Goal: Find contact information: Find contact information

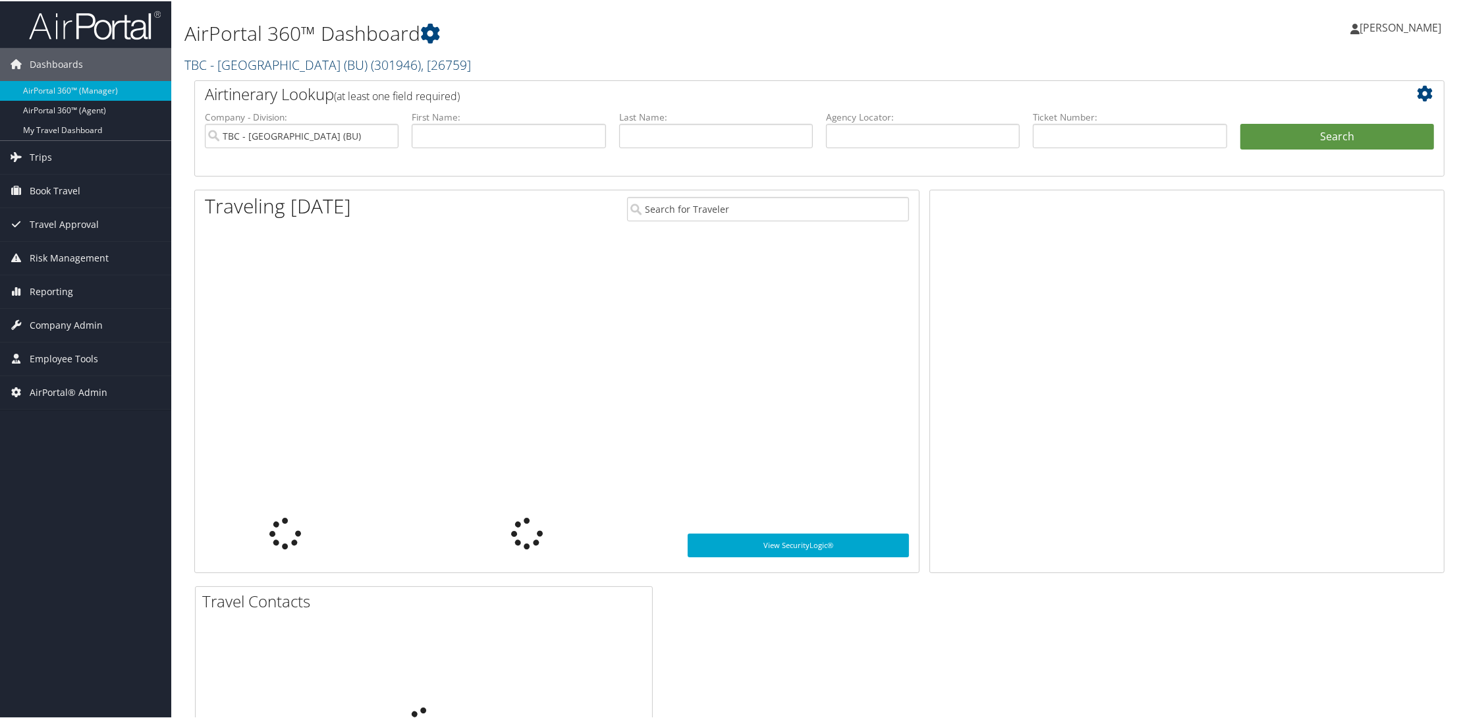
click at [236, 63] on link "TBC - Boston University (BU) ( 301946 ) , [ 26759 ]" at bounding box center [327, 64] width 286 height 18
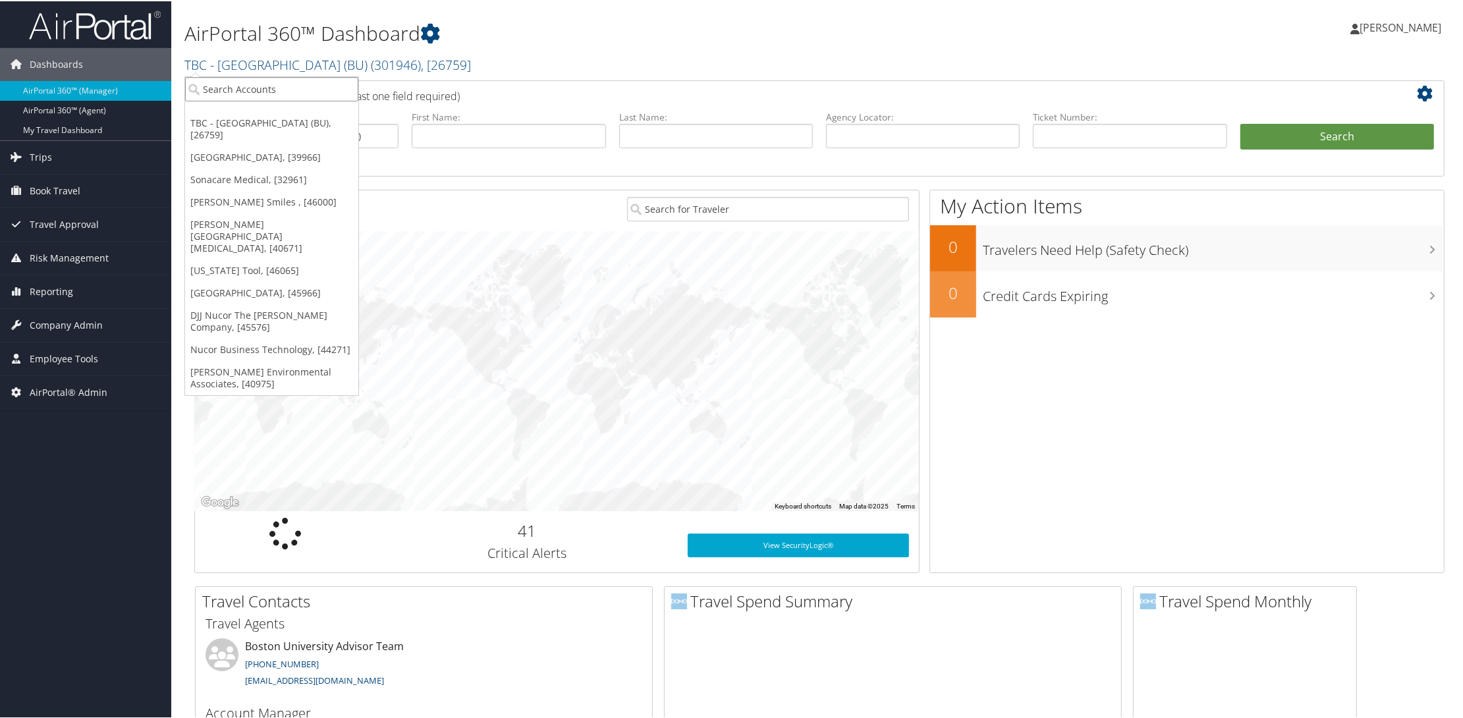
click at [242, 90] on input "search" at bounding box center [271, 88] width 173 height 24
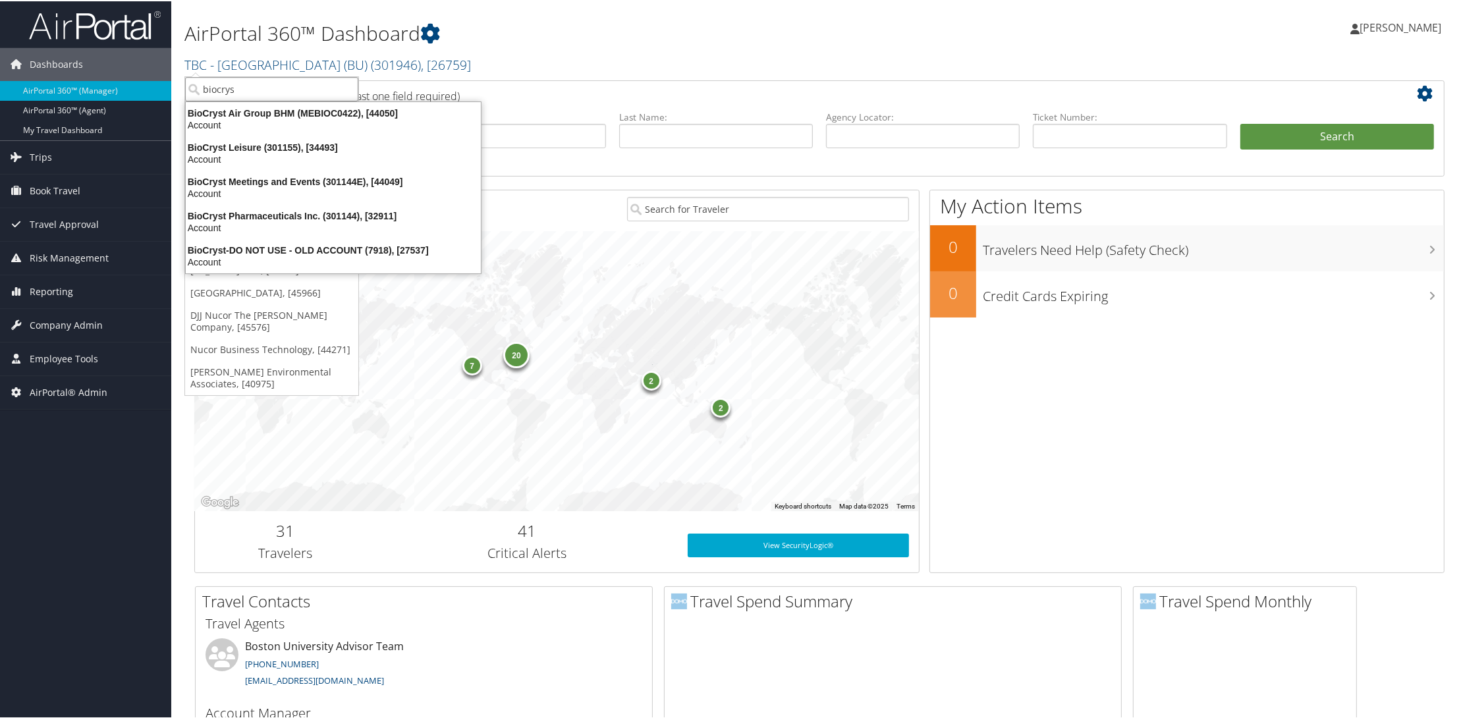
type input "biocryst"
click at [214, 218] on div "BioCryst Pharmaceuticals Inc. (301144), [32911]" at bounding box center [333, 215] width 311 height 12
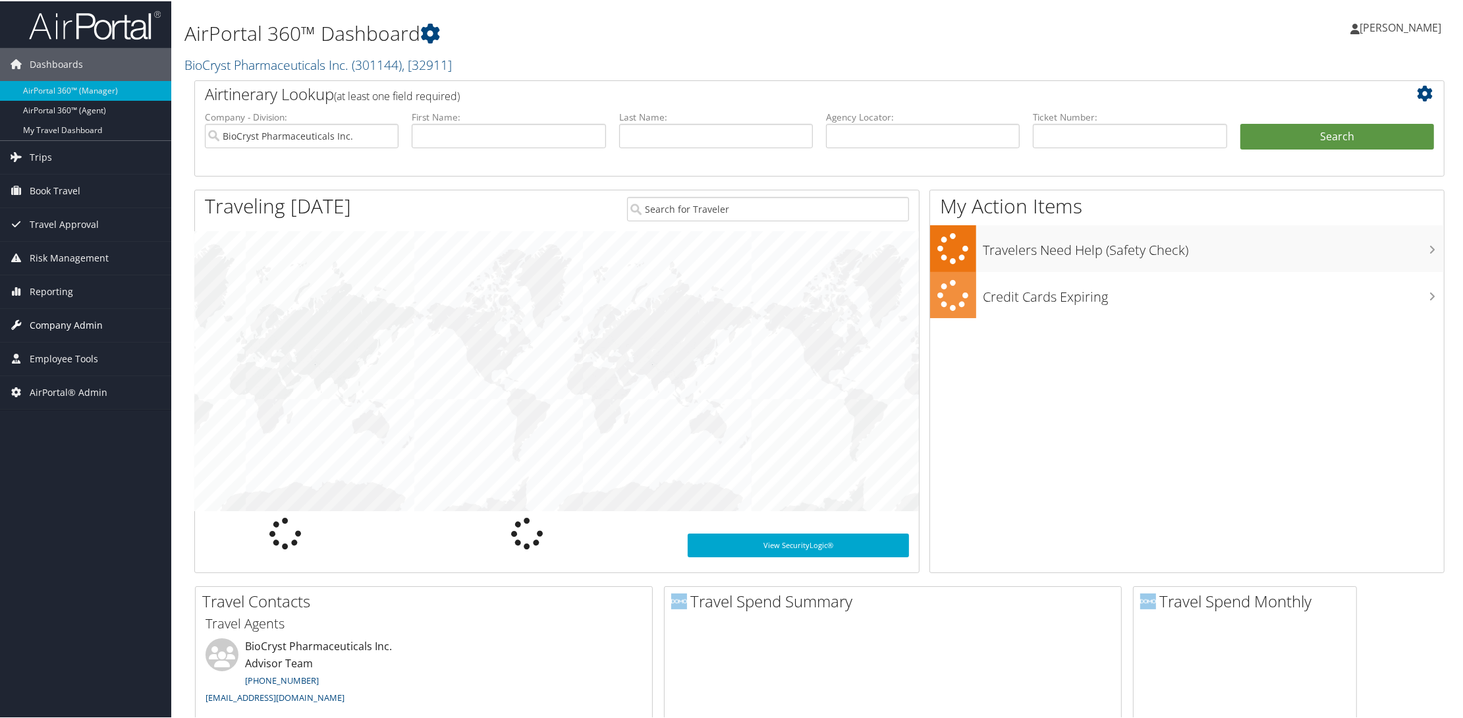
click at [53, 325] on span "Company Admin" at bounding box center [66, 324] width 73 height 33
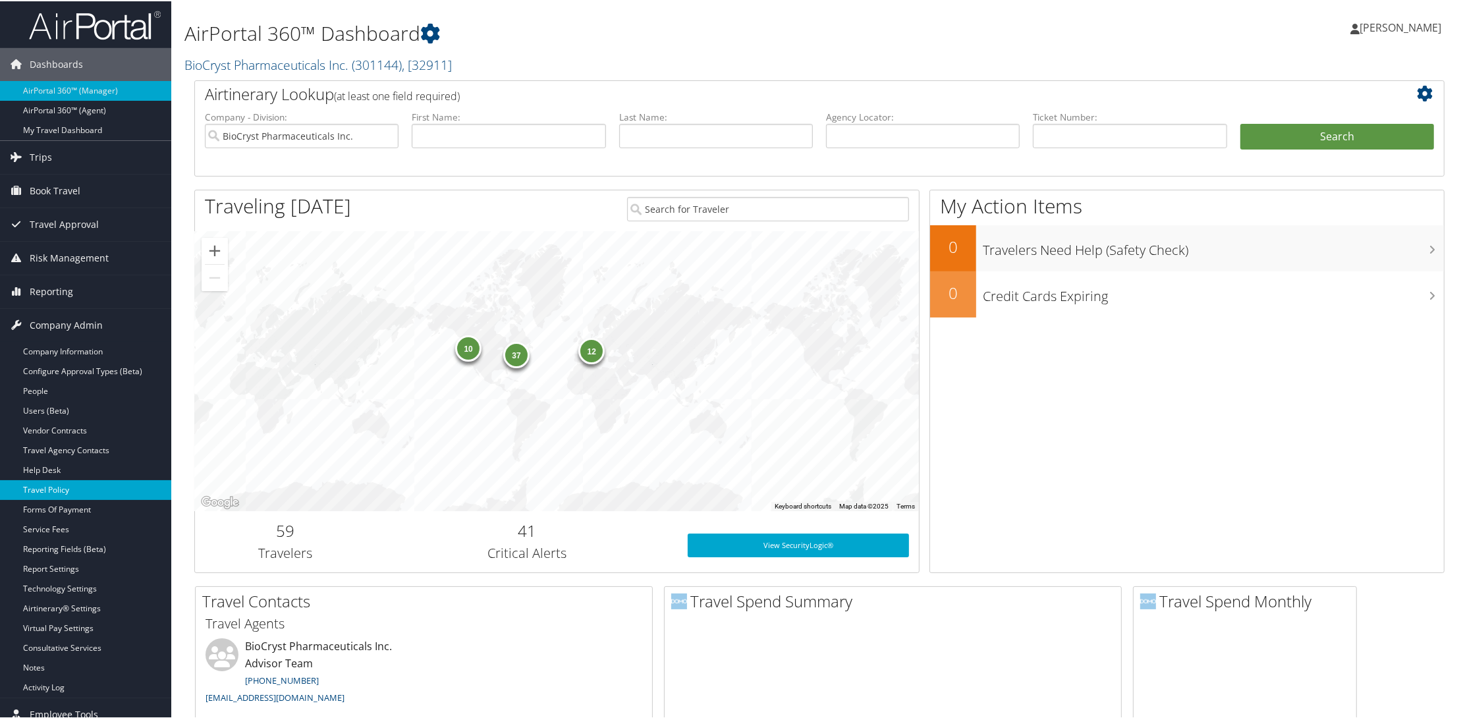
click at [55, 485] on link "Travel Policy" at bounding box center [85, 489] width 171 height 20
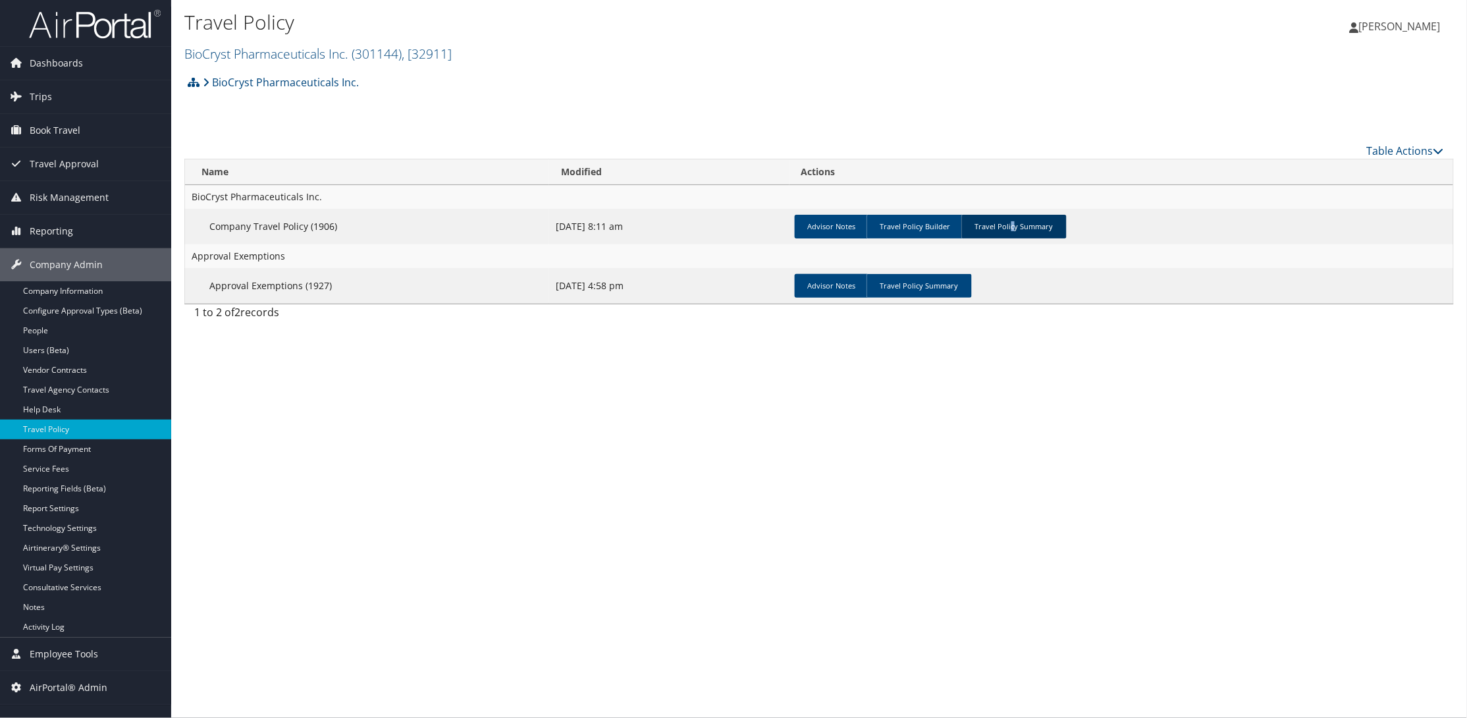
click at [1009, 229] on link "Travel Policy Summary" at bounding box center [1014, 227] width 105 height 24
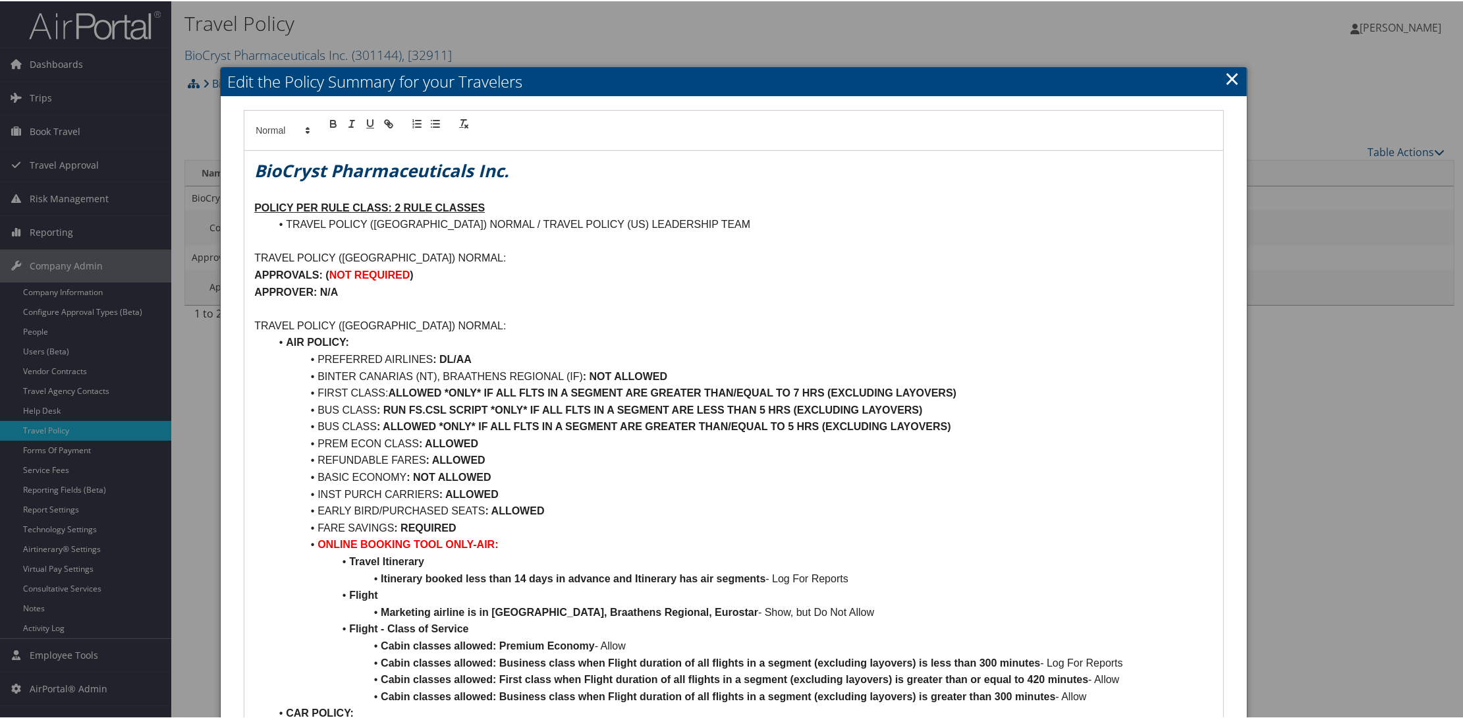
drag, startPoint x: 1232, startPoint y: 76, endPoint x: 1104, endPoint y: 56, distance: 129.4
click at [1233, 76] on link "×" at bounding box center [1231, 77] width 15 height 26
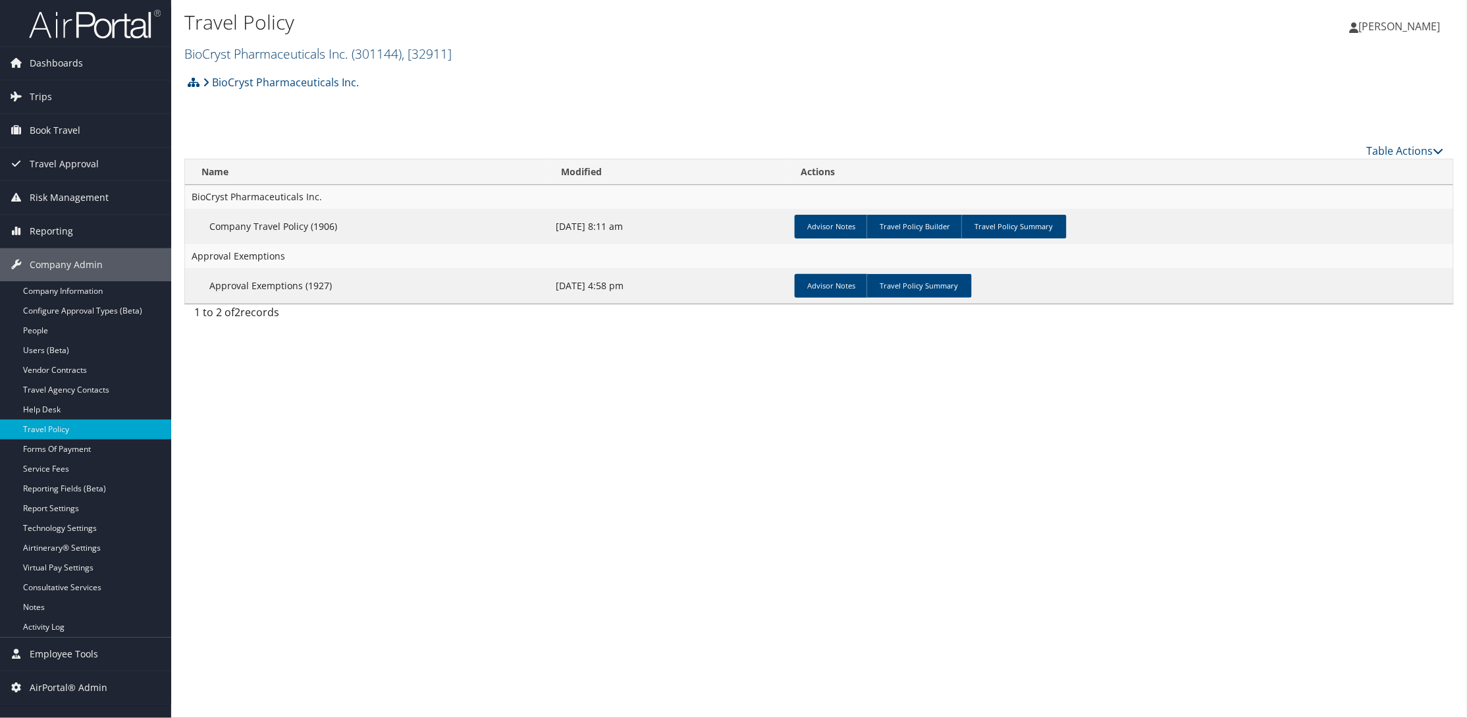
click at [251, 49] on link "BioCryst Pharmaceuticals Inc. ( 301144 ) , [ 32911 ]" at bounding box center [317, 54] width 267 height 18
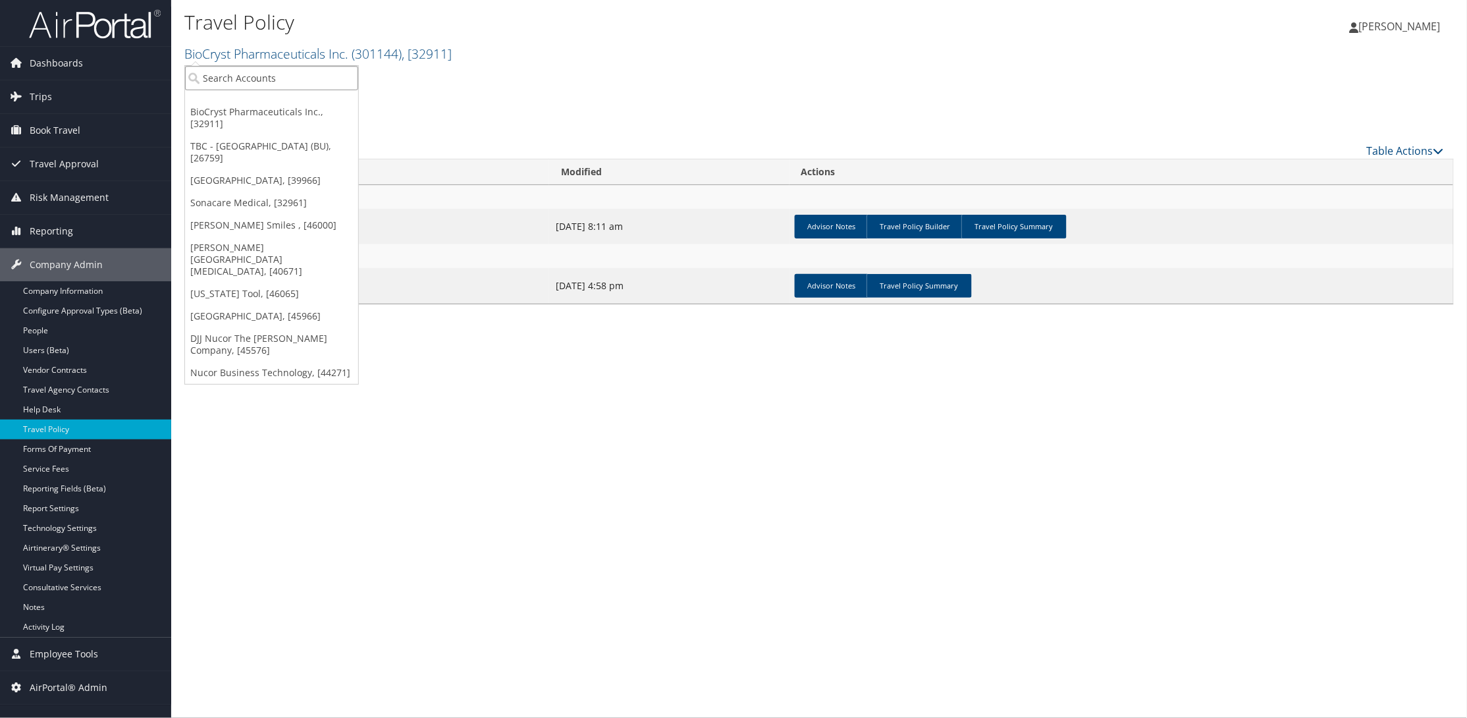
click at [245, 73] on input "search" at bounding box center [271, 78] width 173 height 24
type input "bluepear"
click at [229, 106] on div "BluePearl Veterinary Partners (301094), [31705] Account" at bounding box center [319, 108] width 262 height 30
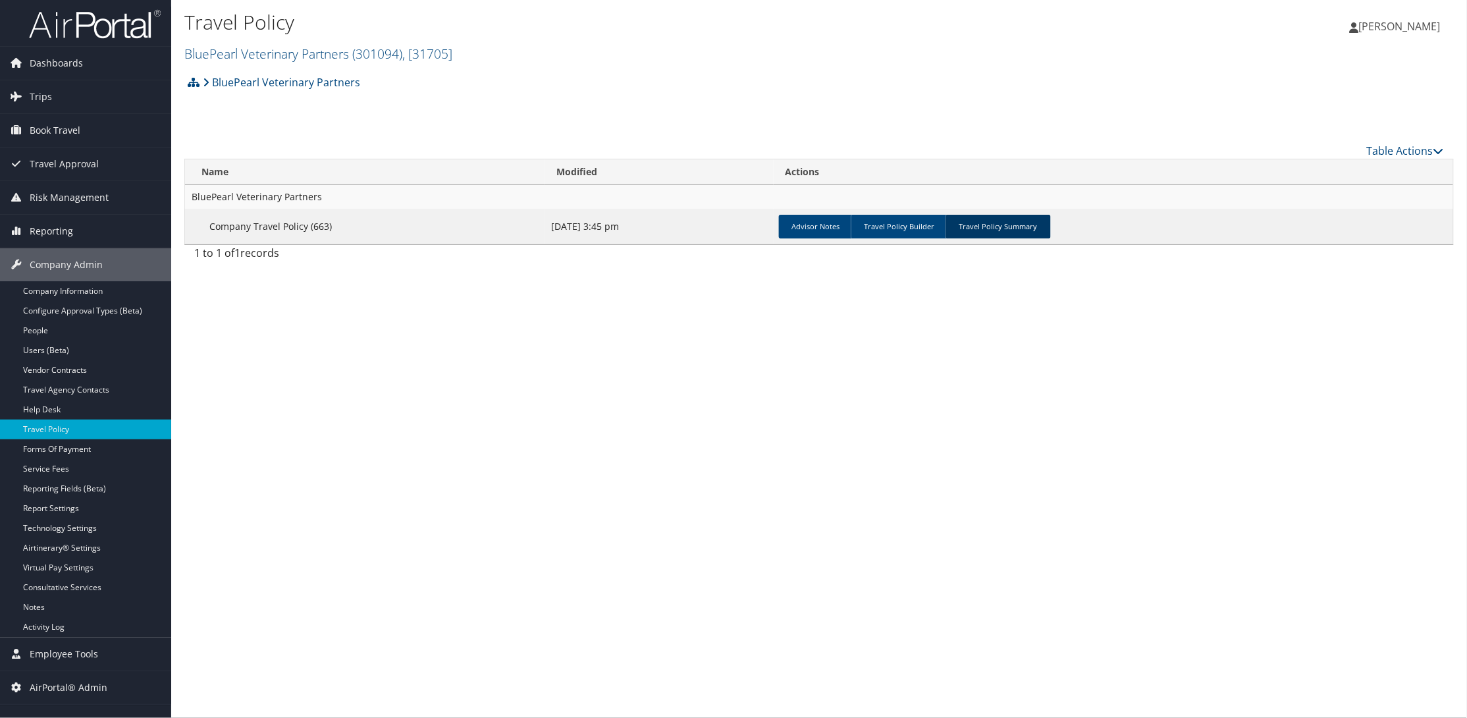
click at [973, 218] on link "Travel Policy Summary" at bounding box center [998, 227] width 105 height 24
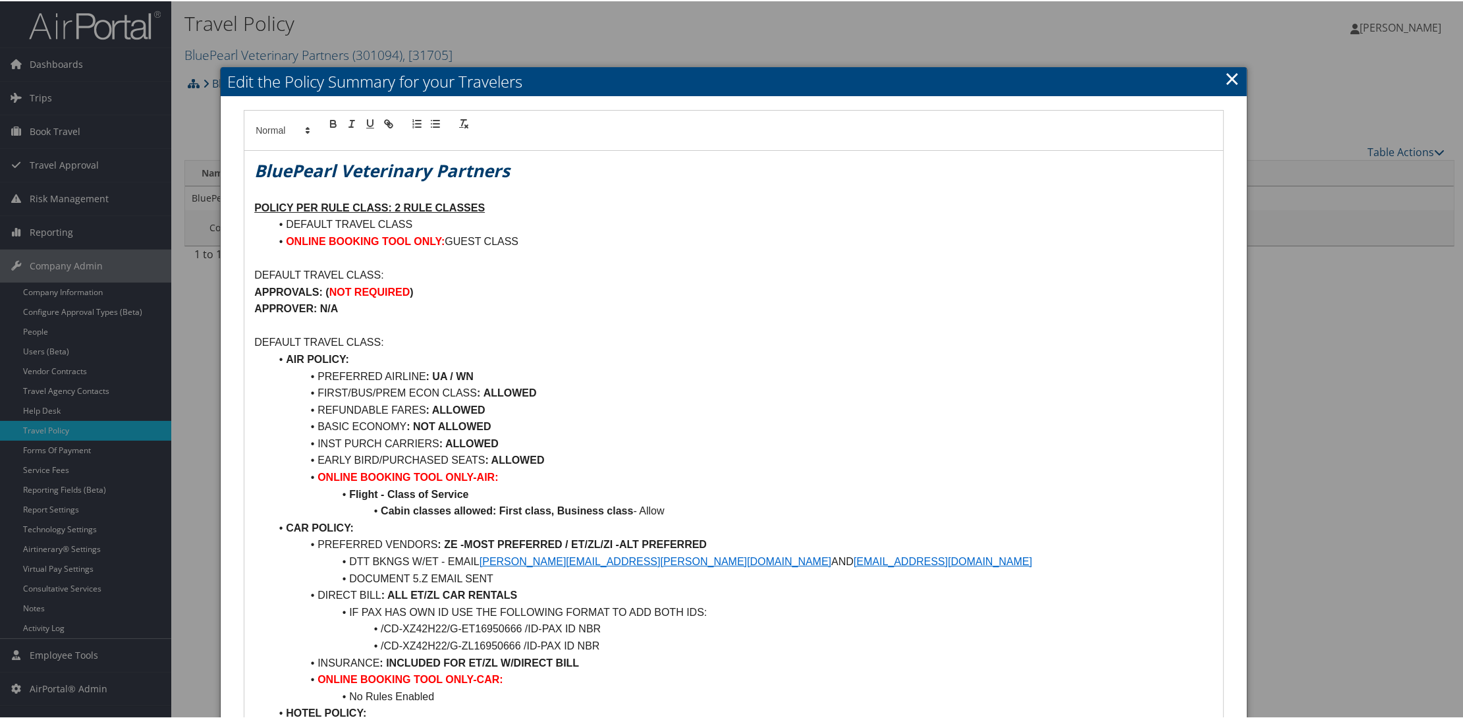
scroll to position [82, 0]
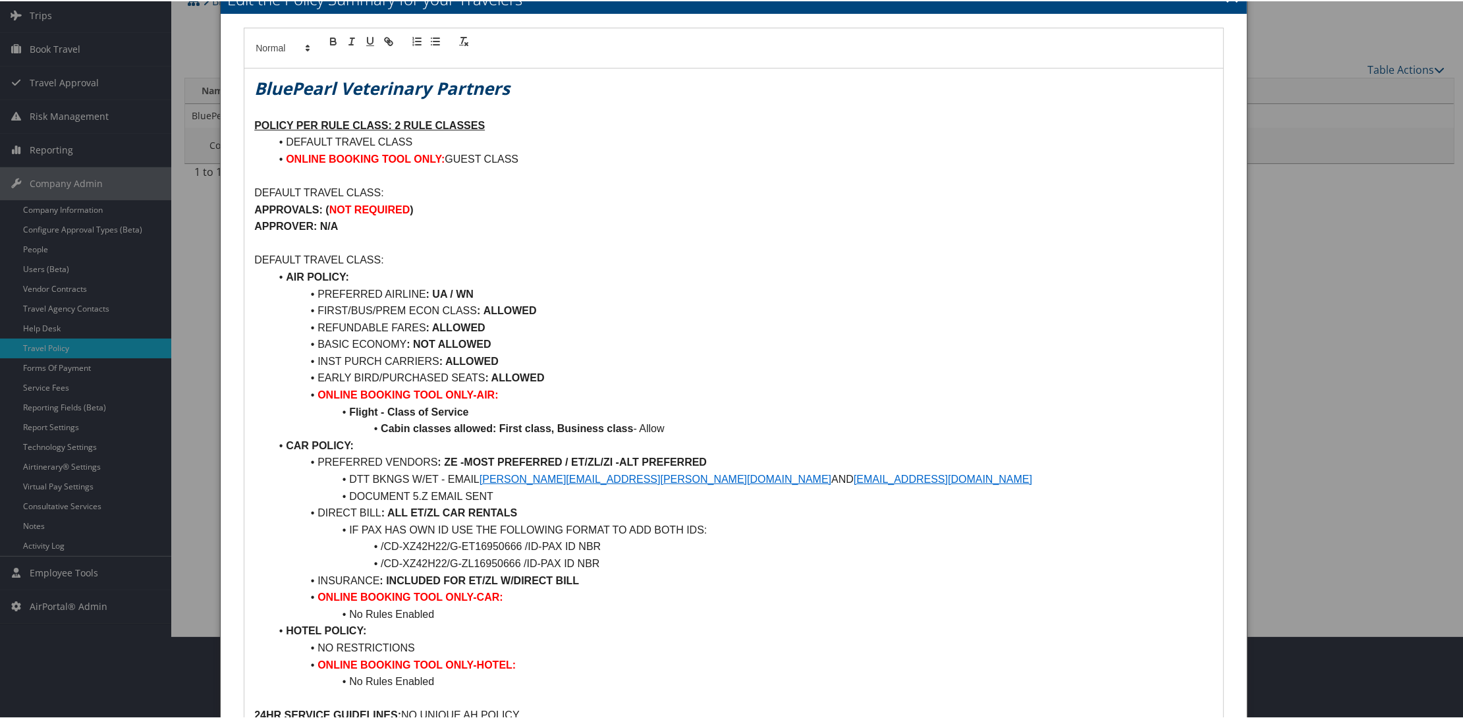
click at [758, 86] on h1 "BluePearl Veterinary Partners" at bounding box center [733, 87] width 959 height 24
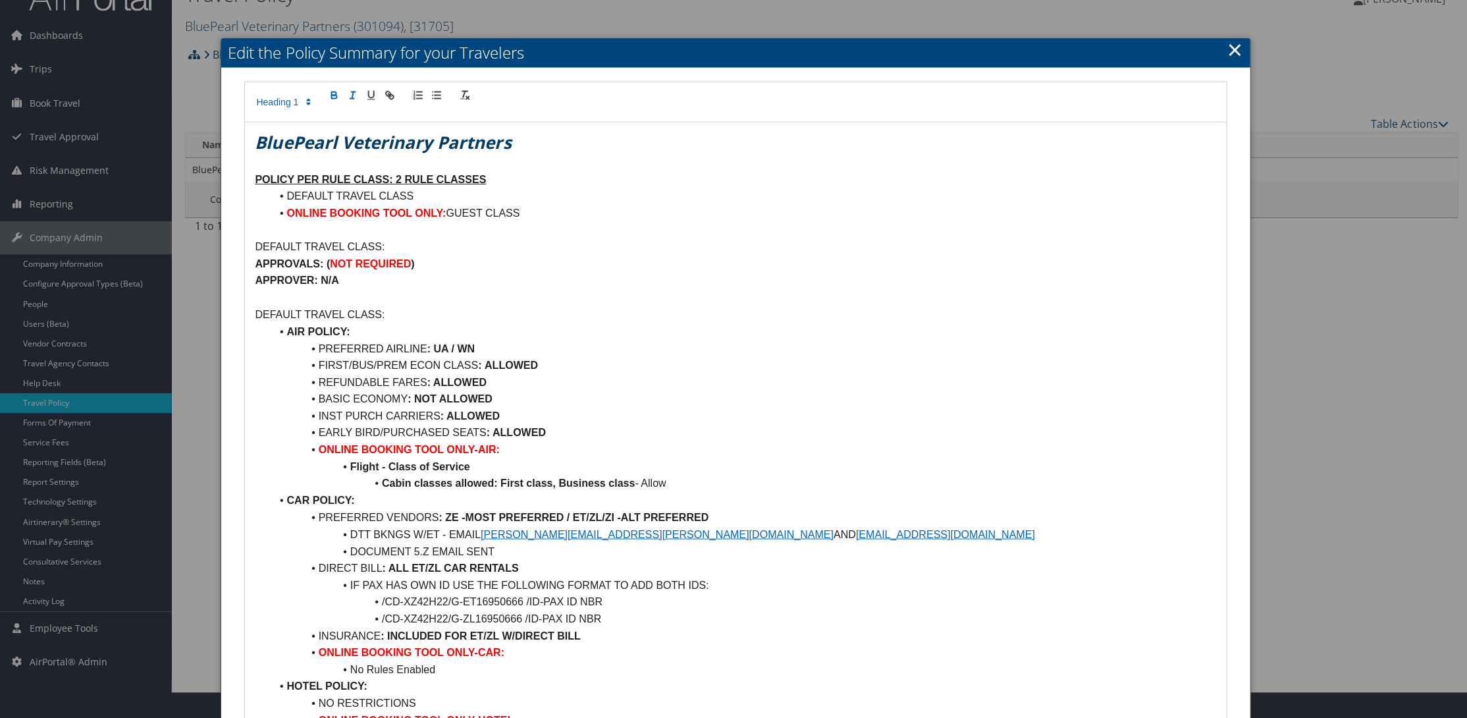
scroll to position [0, 0]
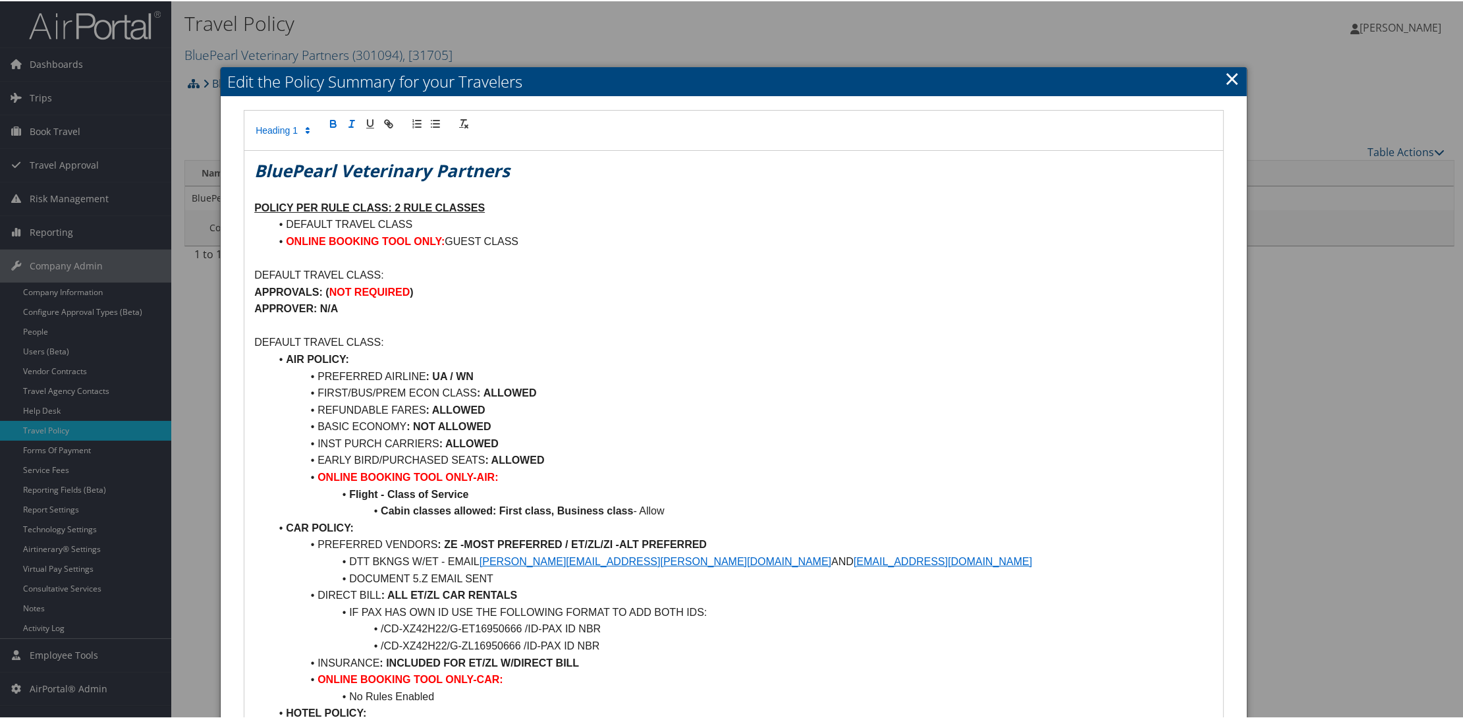
click at [1225, 74] on link "×" at bounding box center [1231, 77] width 15 height 26
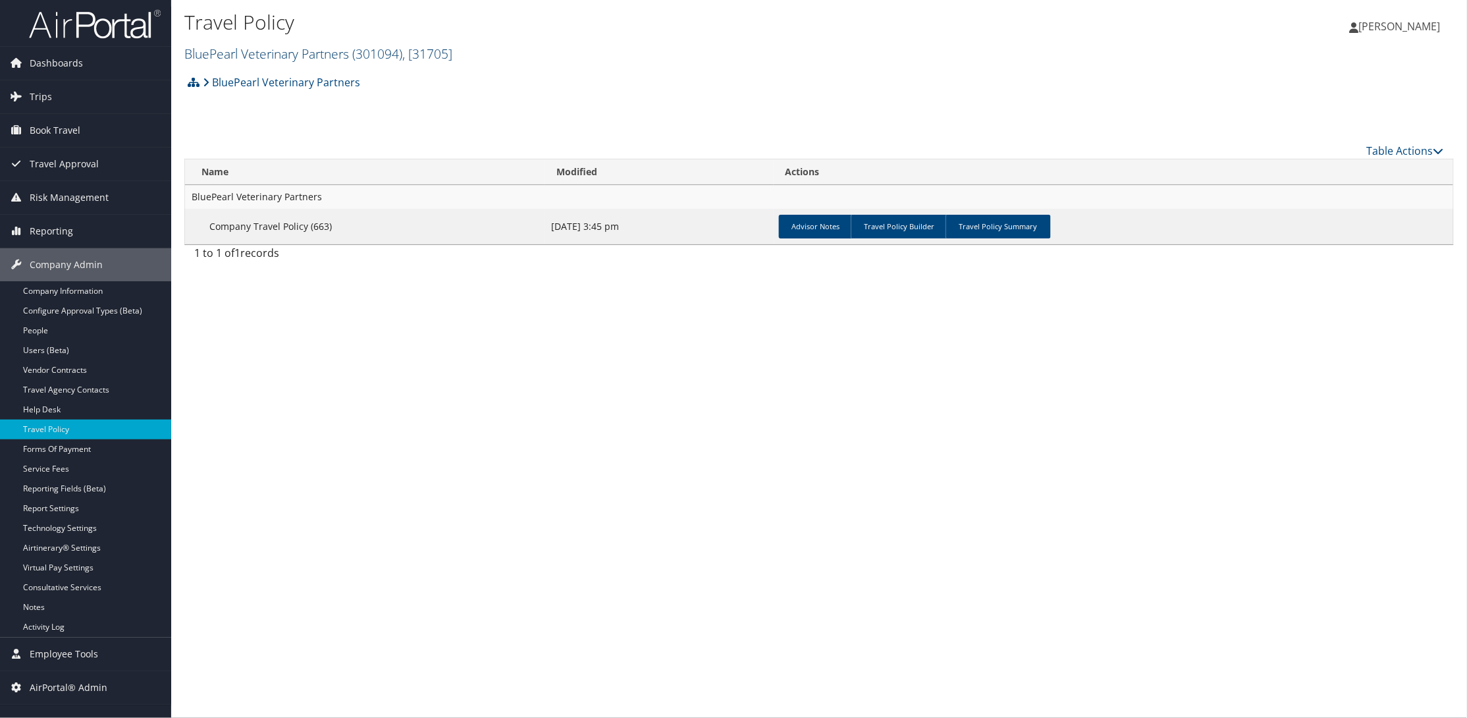
click at [261, 50] on link "BluePearl Veterinary Partners ( 301094 ) , [ 31705 ]" at bounding box center [318, 54] width 268 height 18
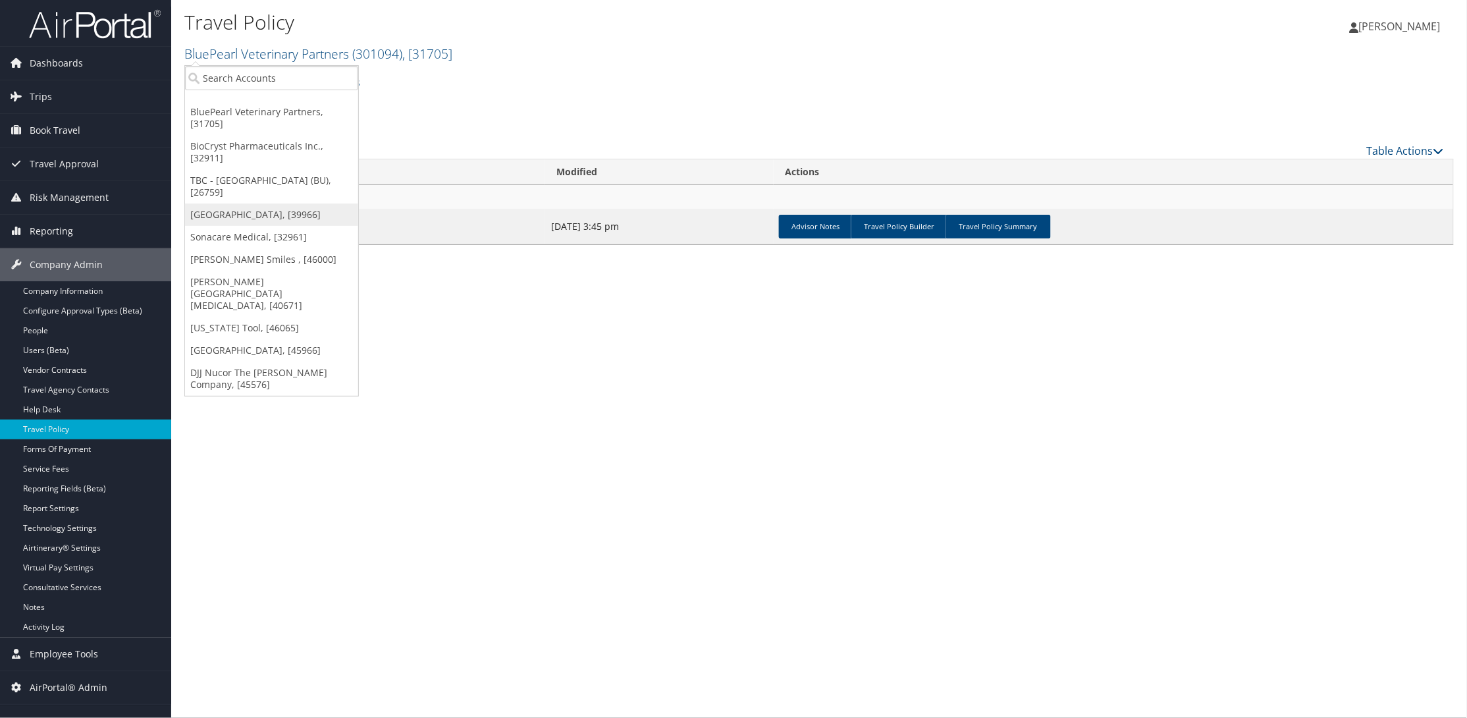
click at [238, 204] on link "[GEOGRAPHIC_DATA], [39966]" at bounding box center [271, 215] width 173 height 22
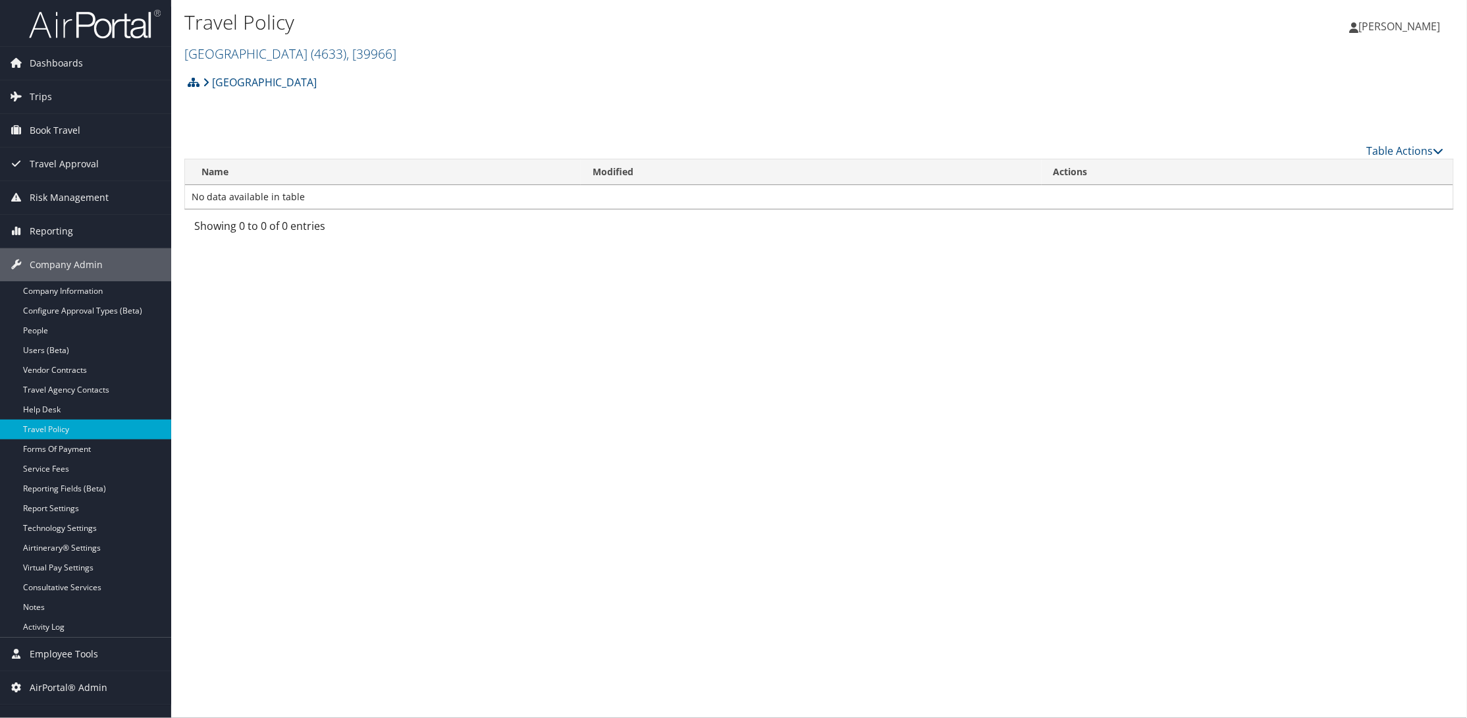
click at [241, 43] on h2 "[GEOGRAPHIC_DATA] ( 4633 ) , [ 39966 ]" at bounding box center [607, 52] width 846 height 22
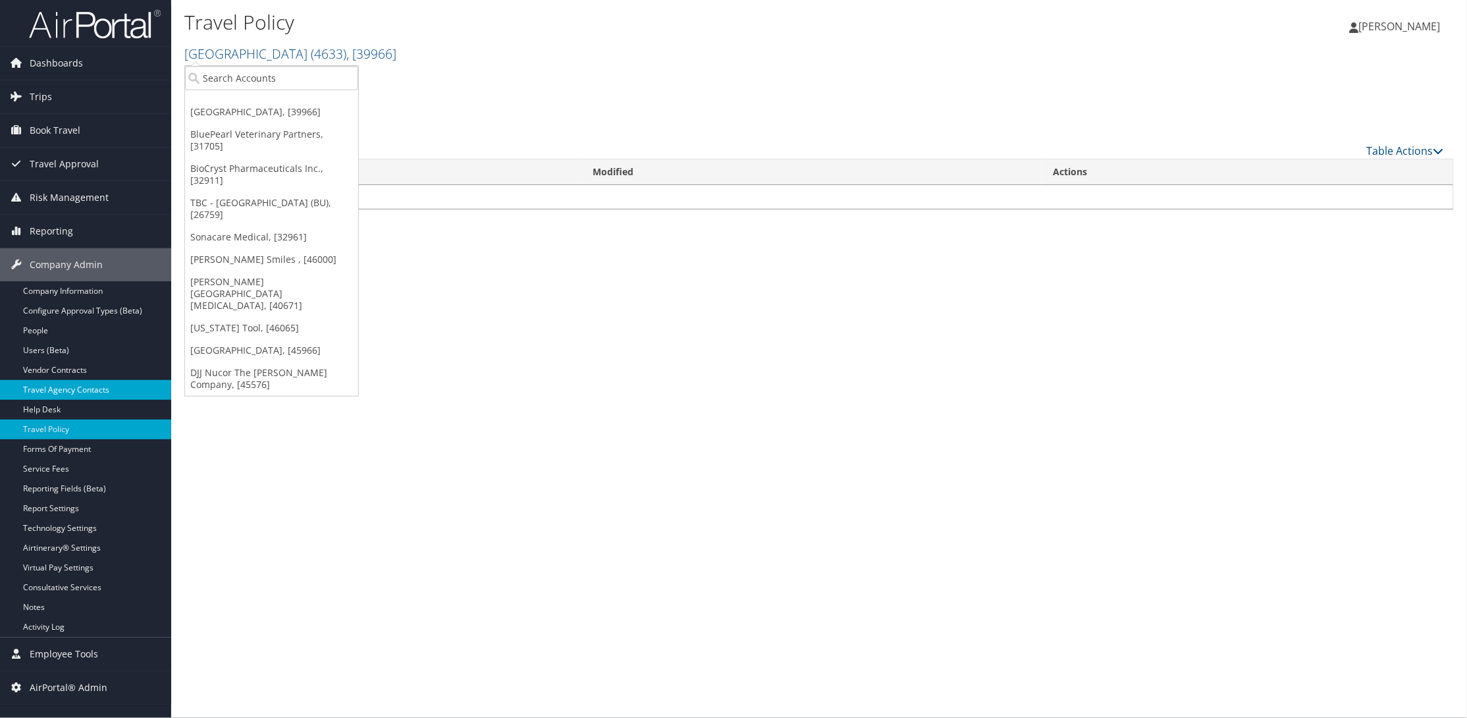
click at [70, 384] on link "Travel Agency Contacts" at bounding box center [85, 390] width 171 height 20
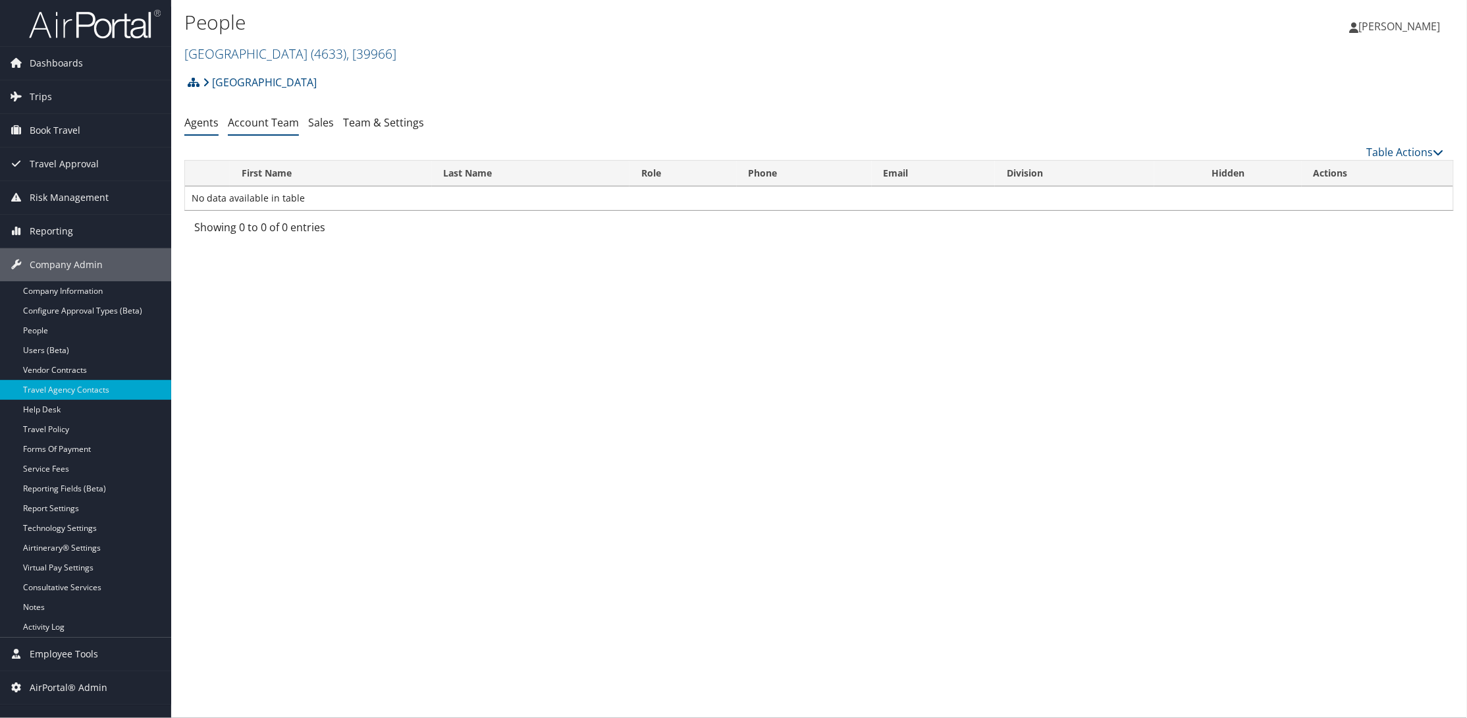
click at [272, 119] on link "Account Team" at bounding box center [263, 122] width 71 height 14
